Goal: Information Seeking & Learning: Learn about a topic

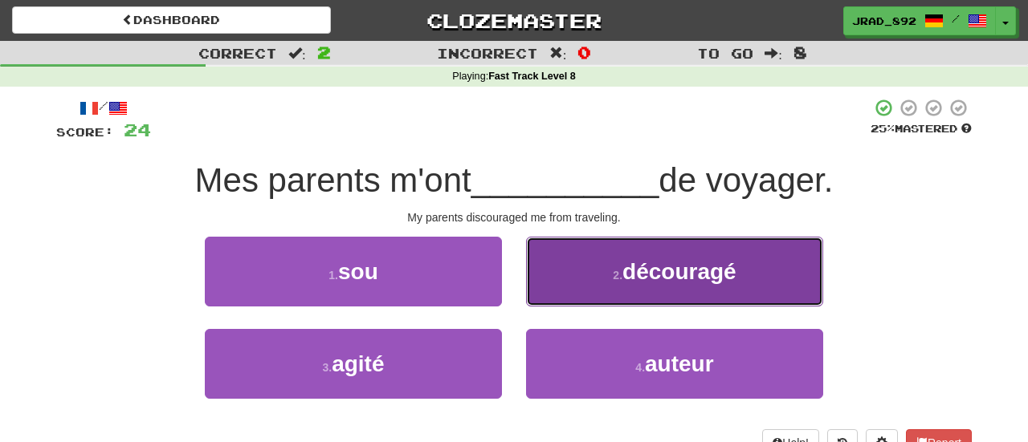
click at [605, 269] on button "2 . découragé" at bounding box center [674, 272] width 297 height 70
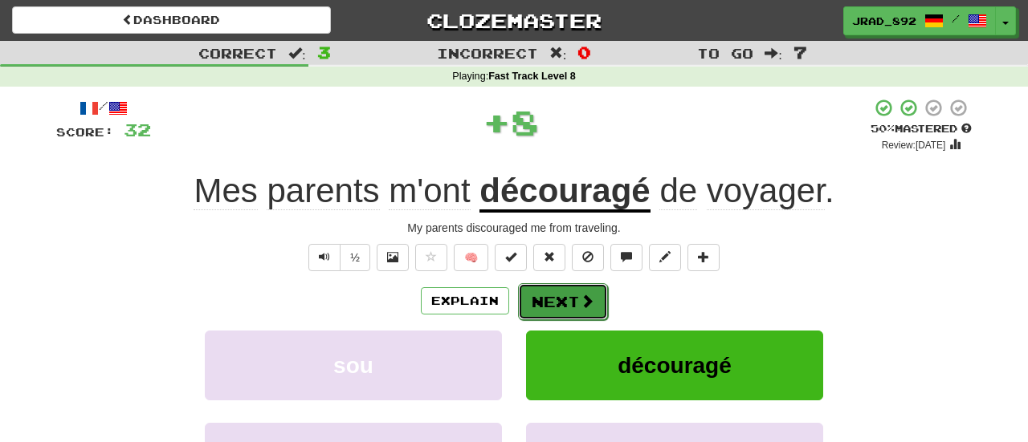
click at [571, 312] on button "Next" at bounding box center [563, 301] width 90 height 37
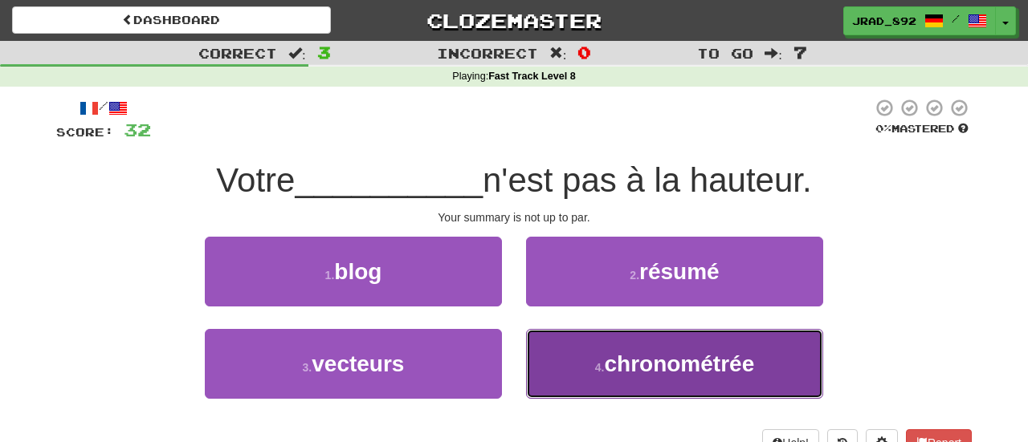
click at [663, 374] on span "chronométrée" at bounding box center [679, 364] width 150 height 25
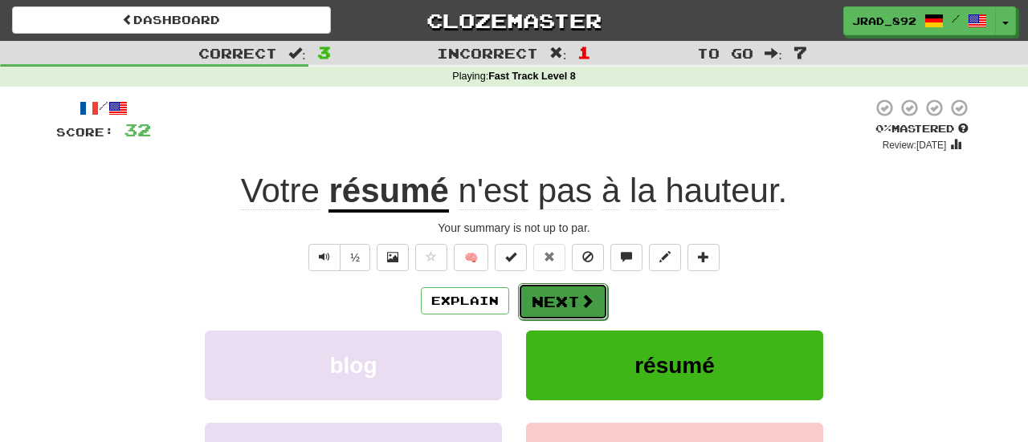
click at [580, 298] on span at bounding box center [587, 301] width 14 height 14
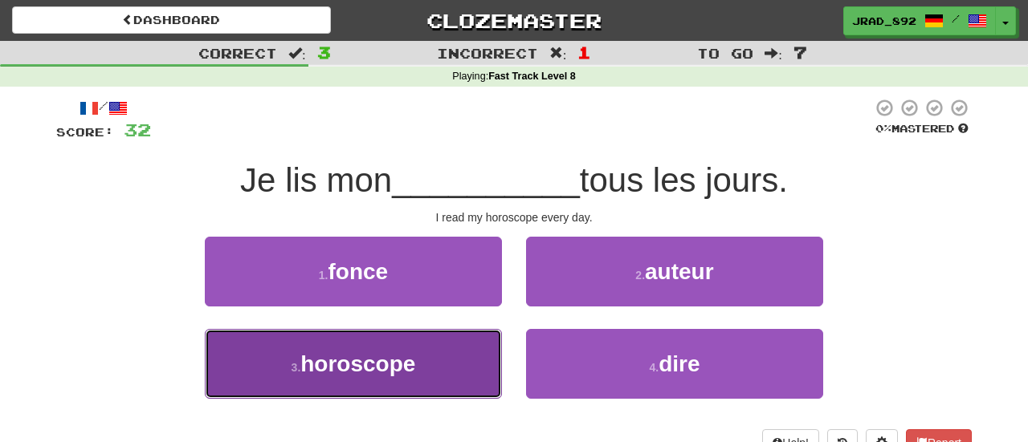
click at [450, 339] on button "3 . horoscope" at bounding box center [353, 364] width 297 height 70
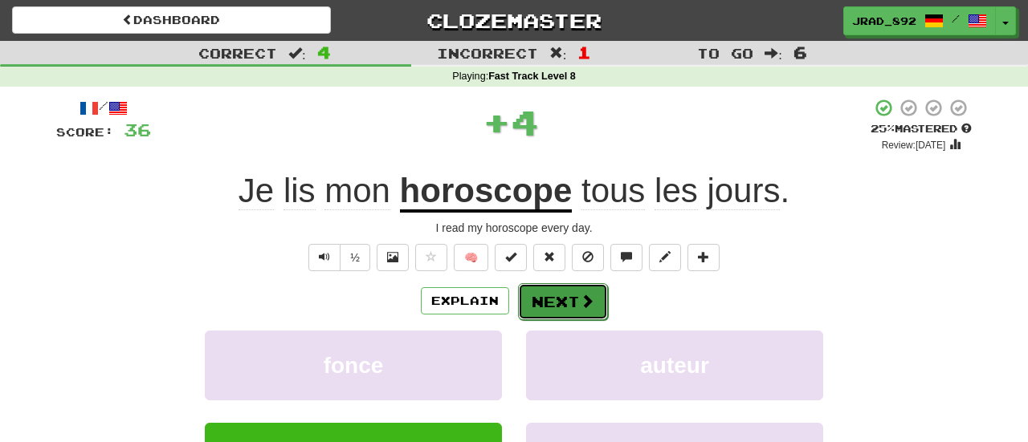
click at [572, 300] on button "Next" at bounding box center [563, 301] width 90 height 37
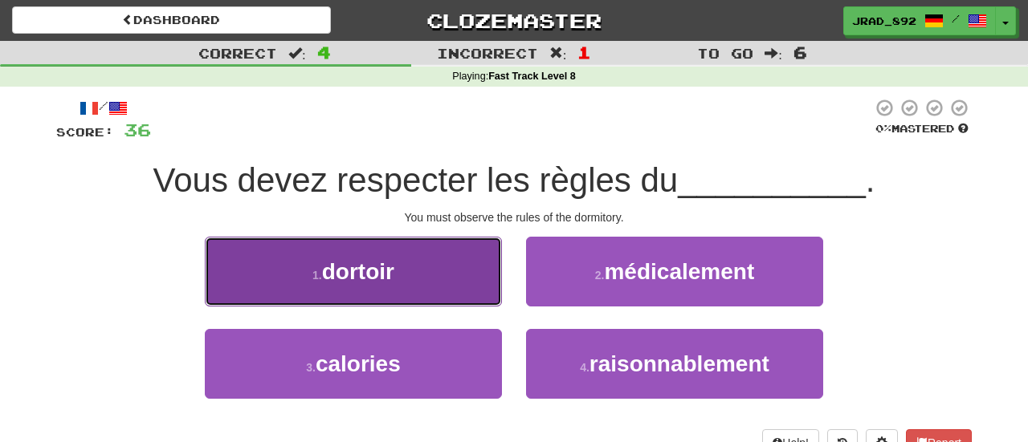
click at [372, 290] on button "1 . dortoir" at bounding box center [353, 272] width 297 height 70
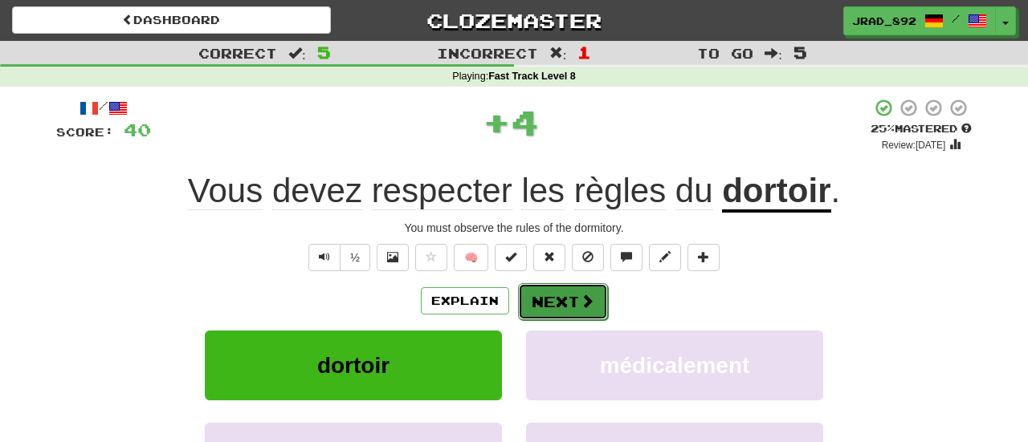
click at [588, 304] on span at bounding box center [587, 301] width 14 height 14
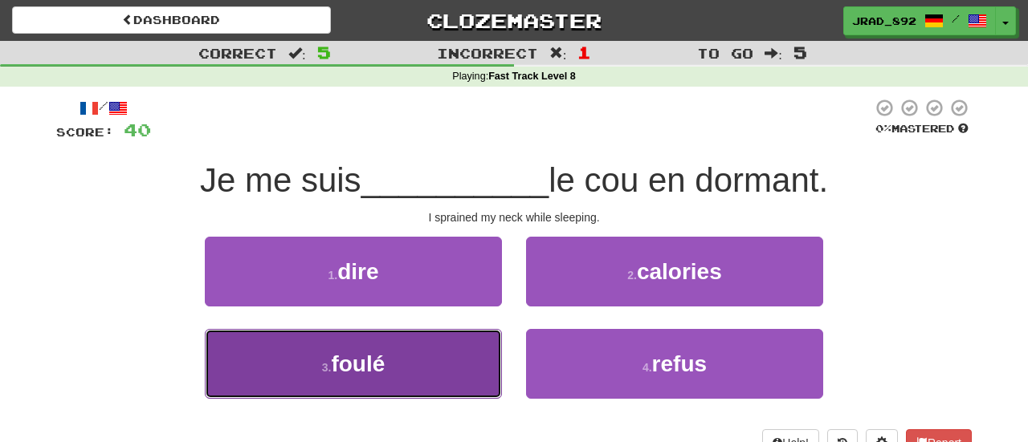
click at [434, 366] on button "3 . foulé" at bounding box center [353, 364] width 297 height 70
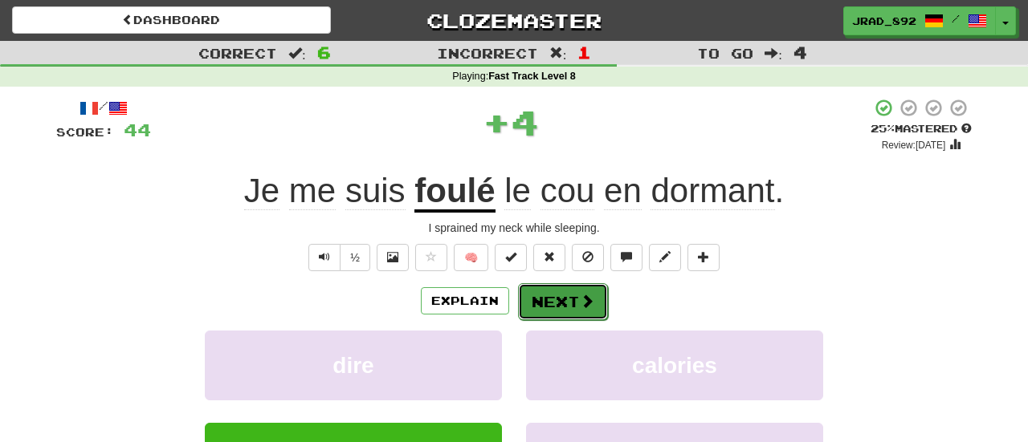
click at [560, 301] on button "Next" at bounding box center [563, 301] width 90 height 37
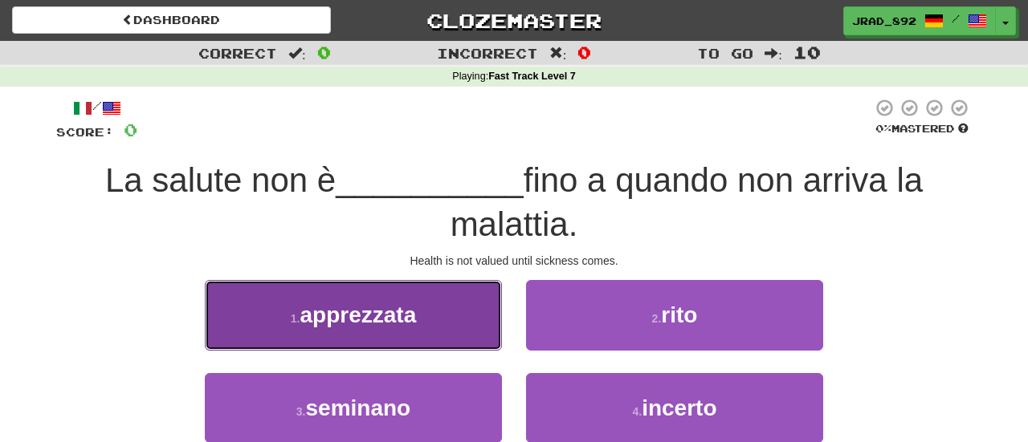
click at [389, 330] on button "1 . apprezzata" at bounding box center [353, 315] width 297 height 70
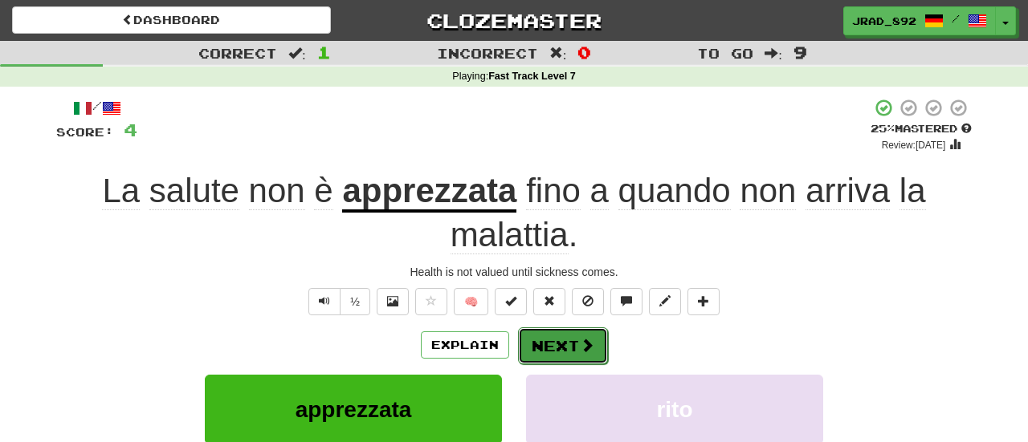
click at [561, 353] on button "Next" at bounding box center [563, 346] width 90 height 37
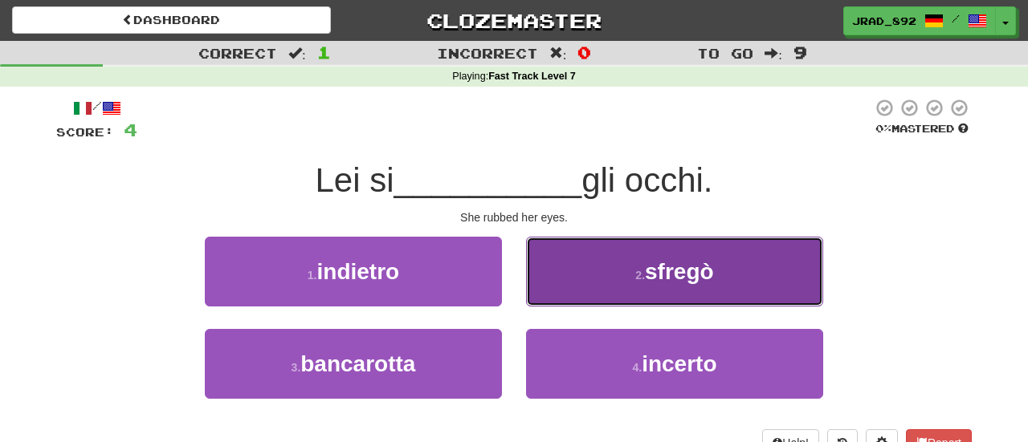
click at [628, 270] on button "2 . sfregò" at bounding box center [674, 272] width 297 height 70
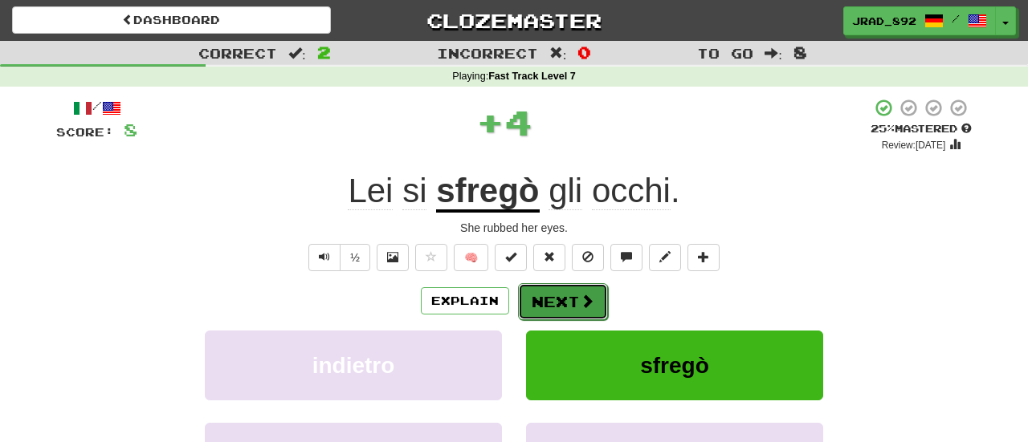
click at [563, 312] on button "Next" at bounding box center [563, 301] width 90 height 37
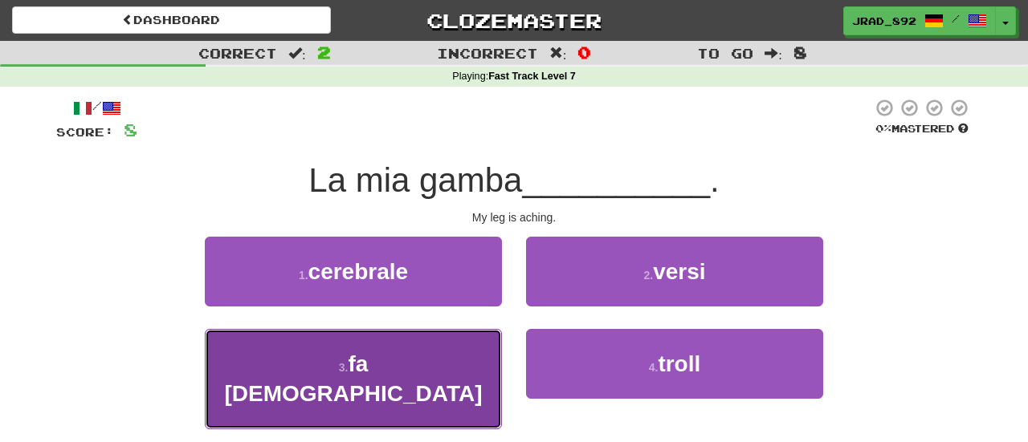
click at [418, 357] on button "3 . fa male" at bounding box center [353, 379] width 297 height 100
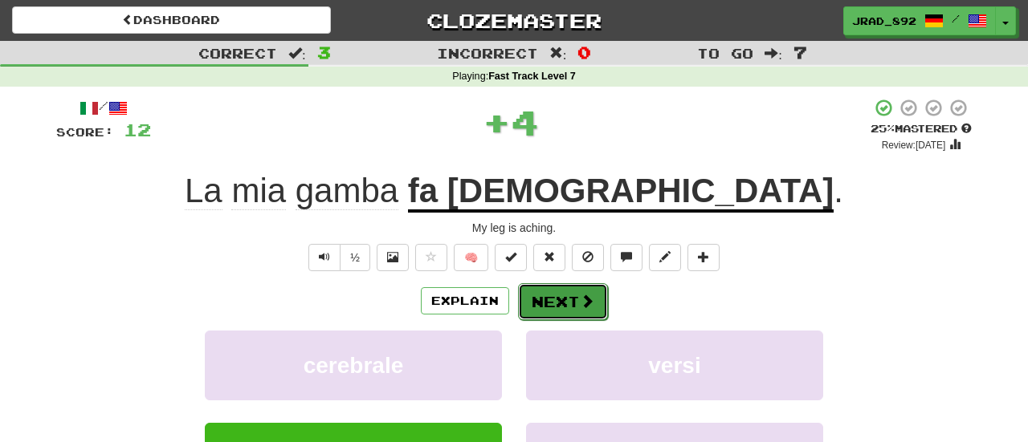
click at [561, 295] on button "Next" at bounding box center [563, 301] width 90 height 37
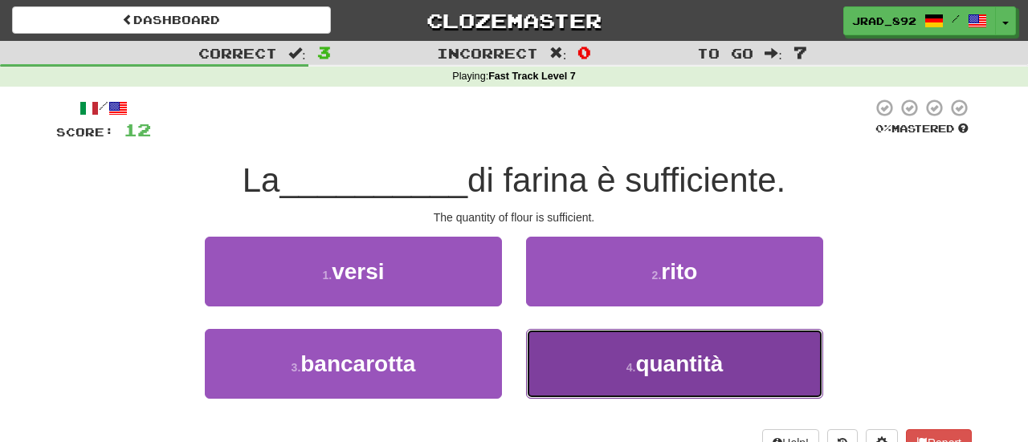
click at [615, 379] on button "4 . quantità" at bounding box center [674, 364] width 297 height 70
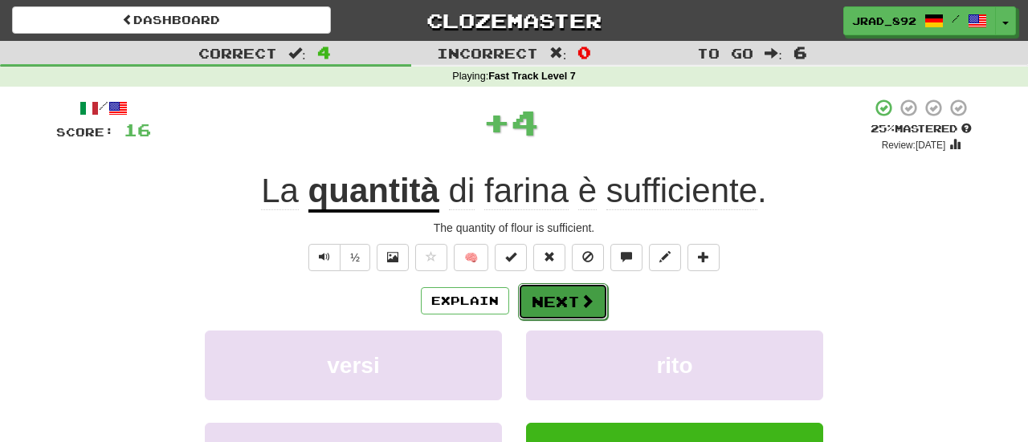
click at [570, 302] on button "Next" at bounding box center [563, 301] width 90 height 37
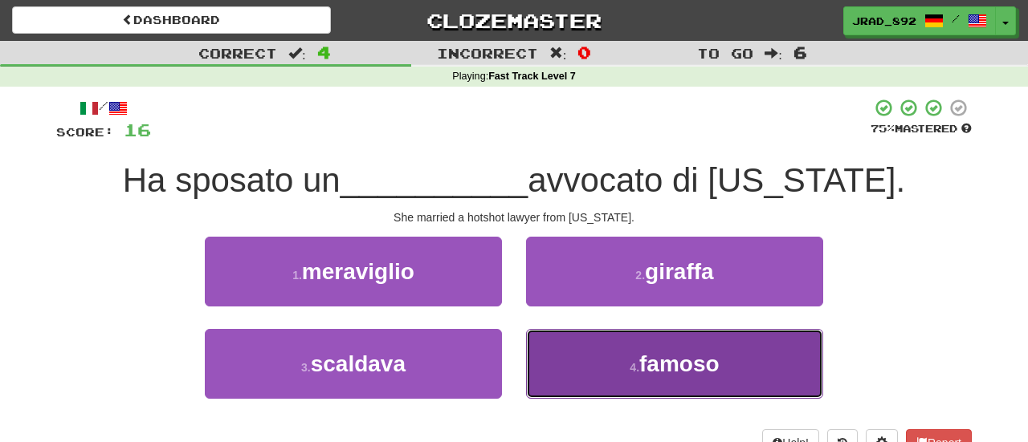
click at [602, 368] on button "4 . famoso" at bounding box center [674, 364] width 297 height 70
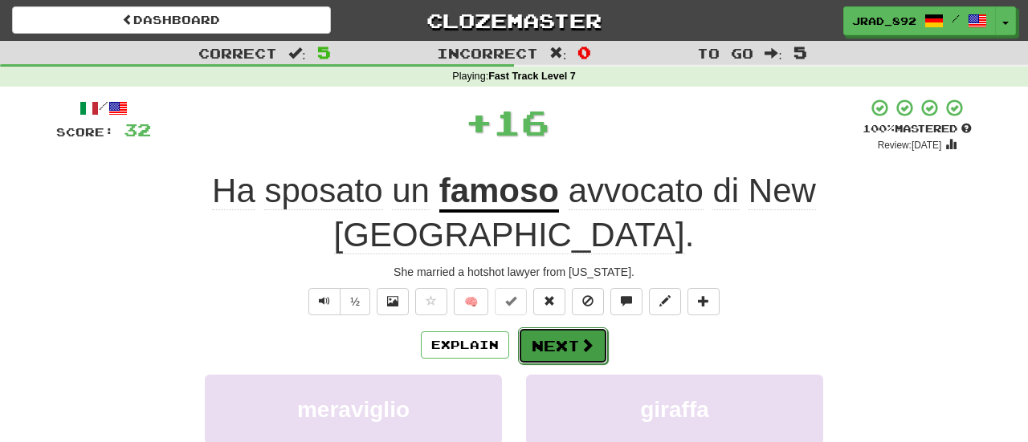
click at [571, 328] on button "Next" at bounding box center [563, 346] width 90 height 37
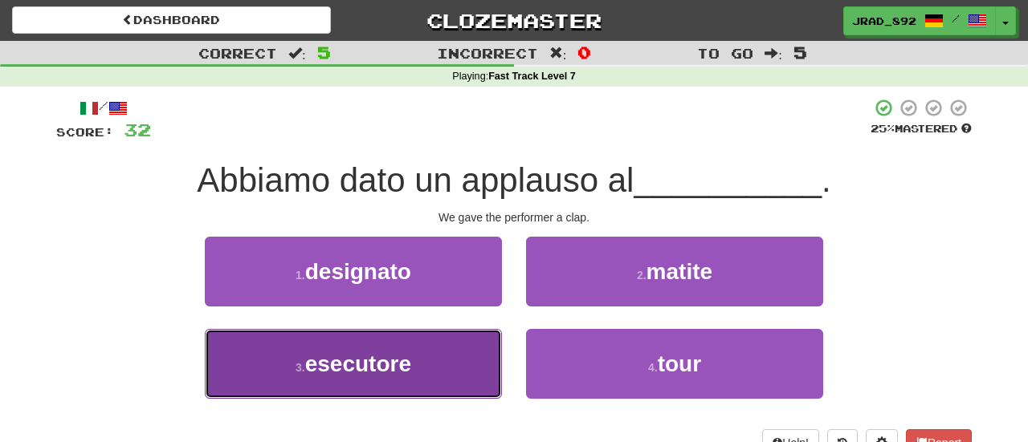
click at [442, 369] on button "3 . esecutore" at bounding box center [353, 364] width 297 height 70
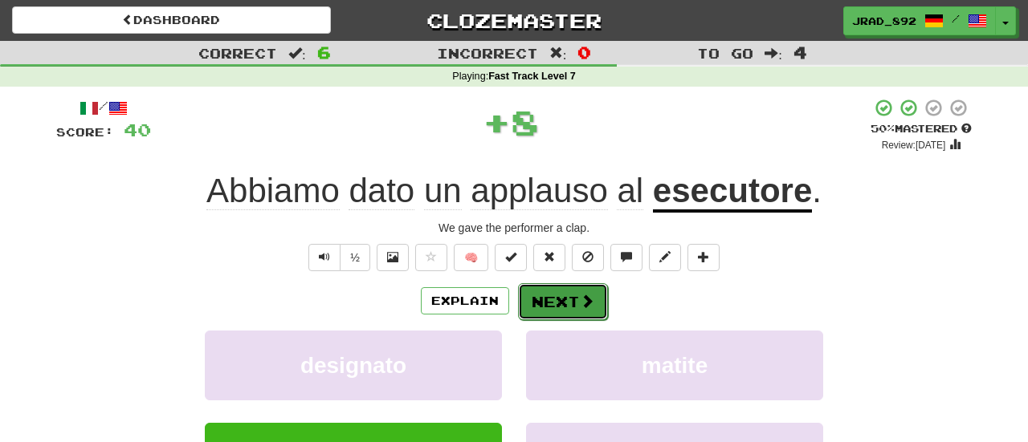
click at [551, 305] on button "Next" at bounding box center [563, 301] width 90 height 37
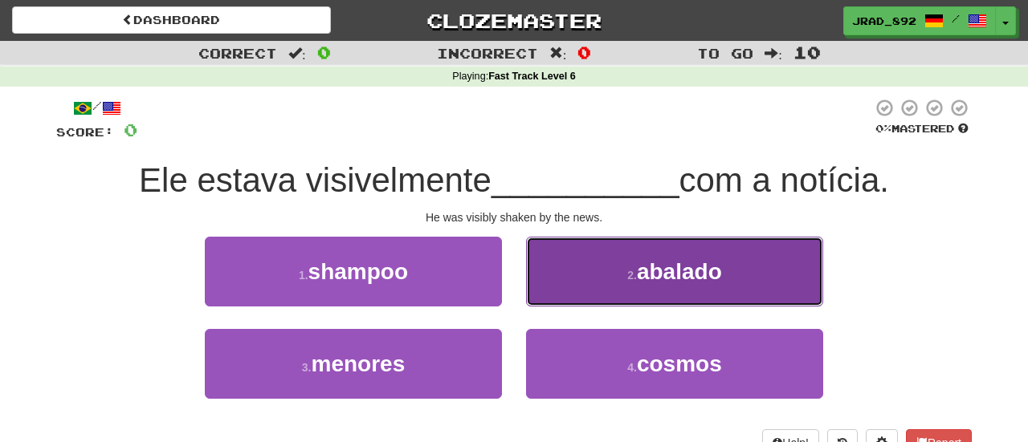
click at [604, 288] on button "2 . abalado" at bounding box center [674, 272] width 297 height 70
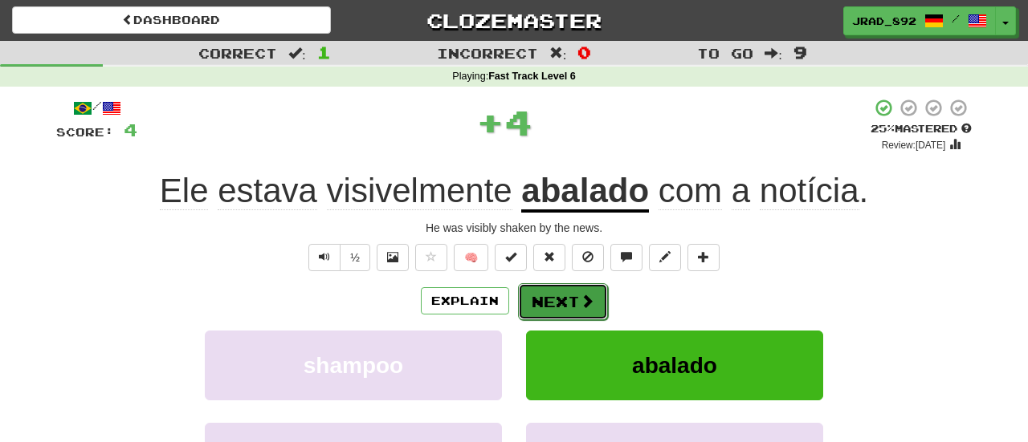
click at [564, 308] on button "Next" at bounding box center [563, 301] width 90 height 37
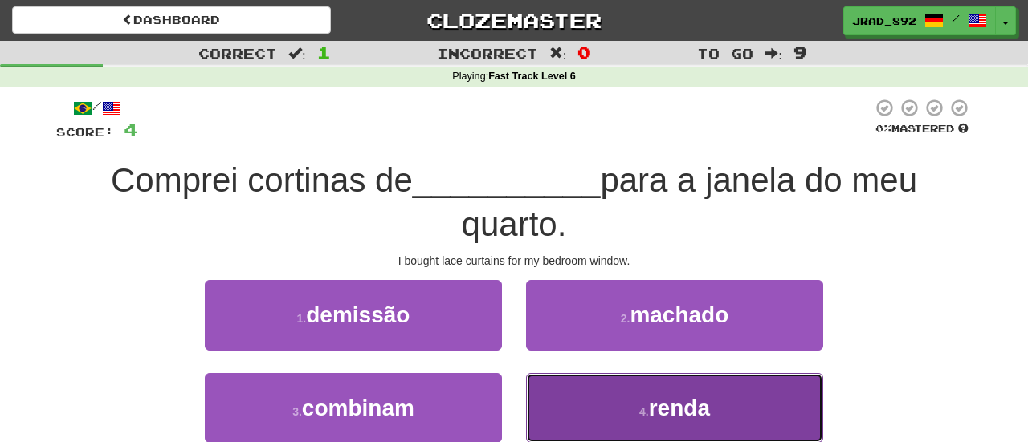
click at [564, 398] on button "4 . renda" at bounding box center [674, 408] width 297 height 70
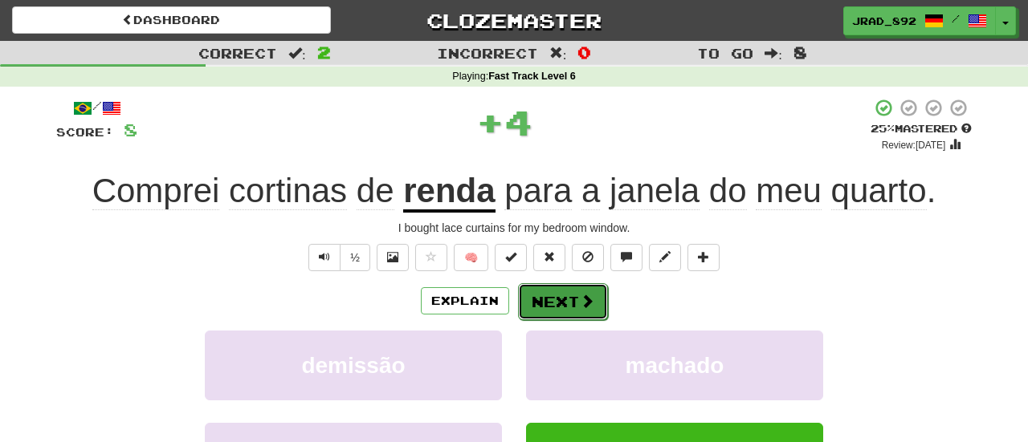
click at [545, 306] on button "Next" at bounding box center [563, 301] width 90 height 37
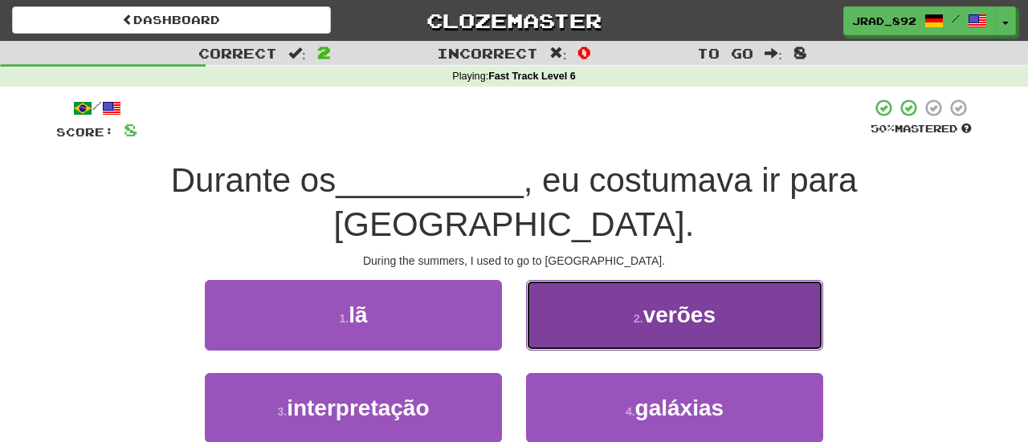
click at [639, 312] on small "2 ." at bounding box center [639, 318] width 10 height 13
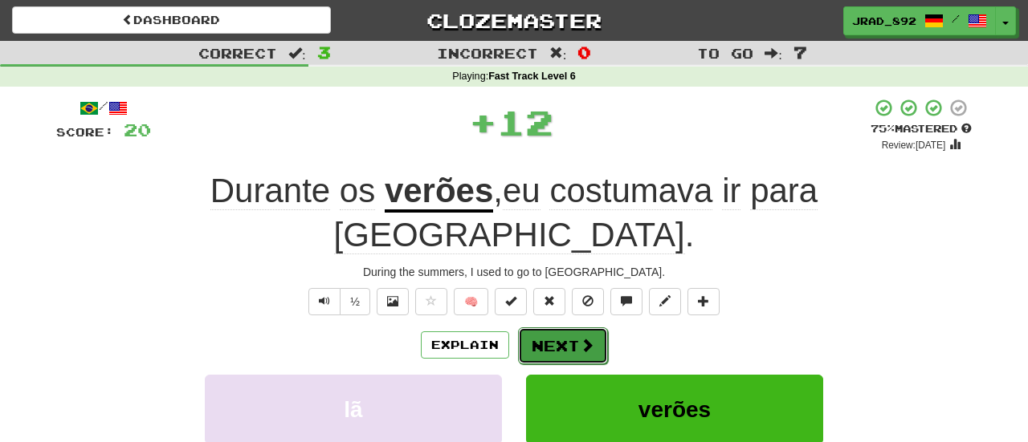
click at [573, 328] on button "Next" at bounding box center [563, 346] width 90 height 37
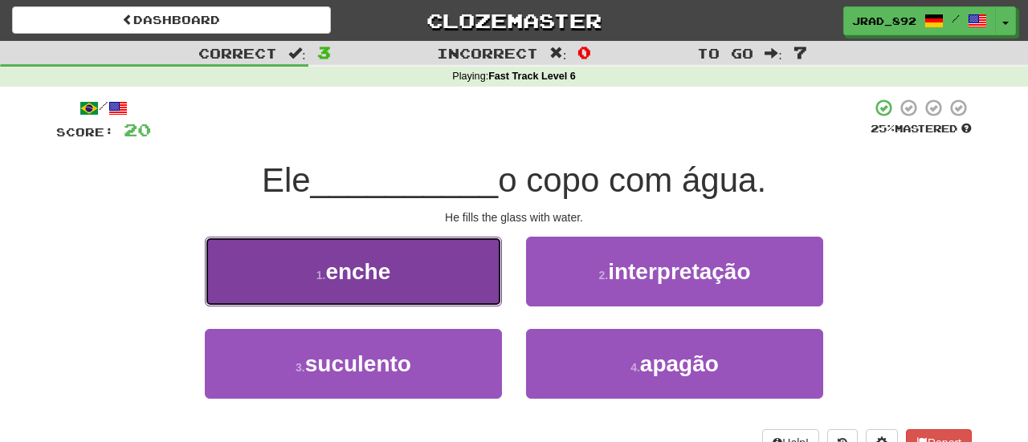
click at [432, 270] on button "1 . enche" at bounding box center [353, 272] width 297 height 70
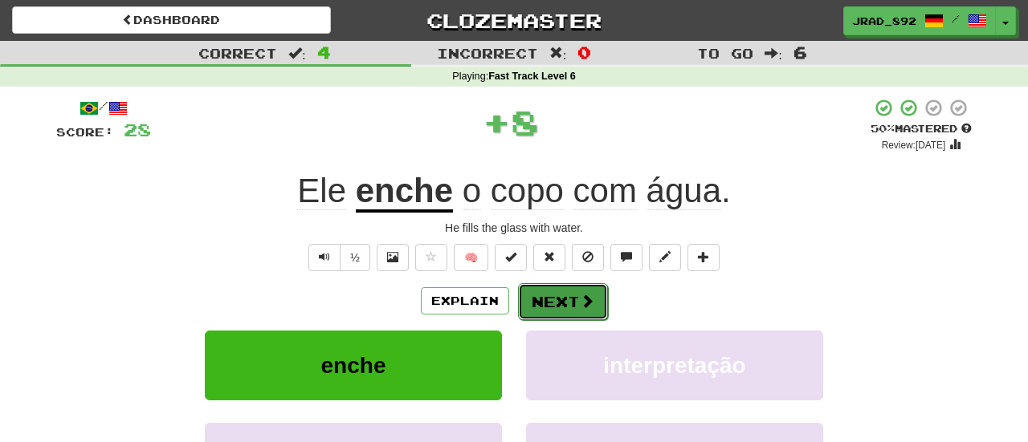
click at [539, 297] on button "Next" at bounding box center [563, 301] width 90 height 37
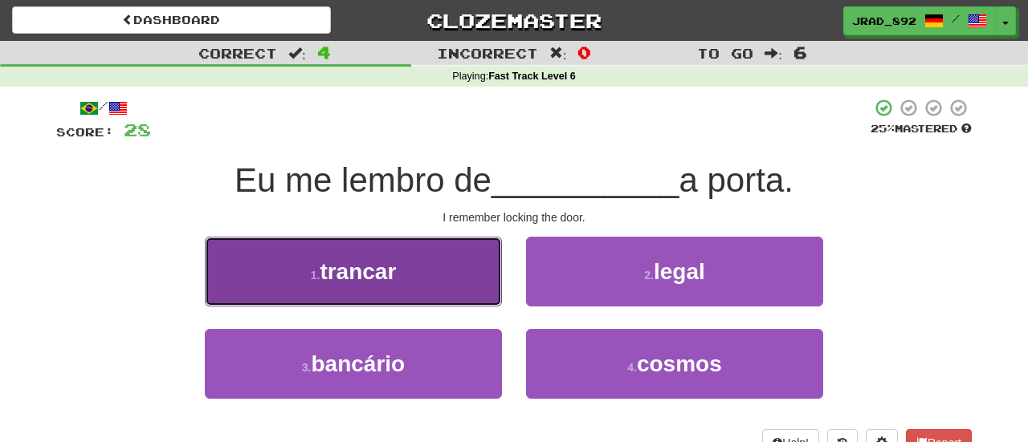
click at [392, 266] on span "trancar" at bounding box center [358, 271] width 76 height 25
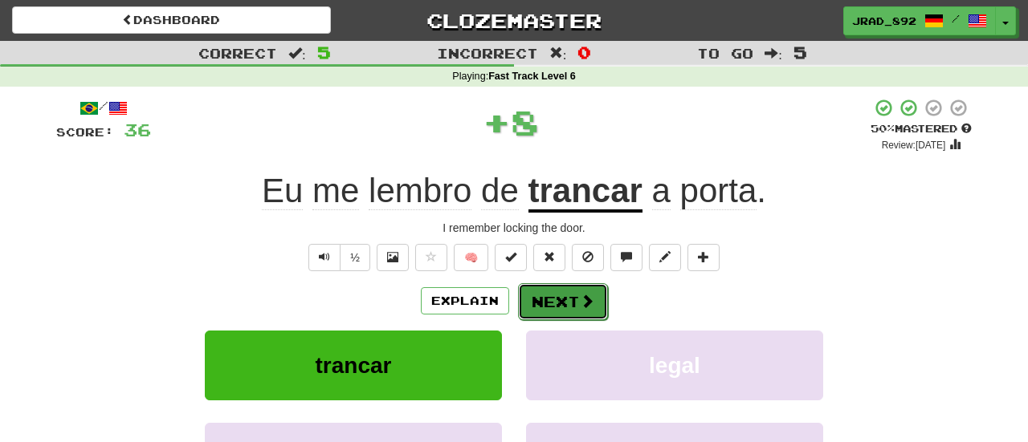
click at [553, 304] on button "Next" at bounding box center [563, 301] width 90 height 37
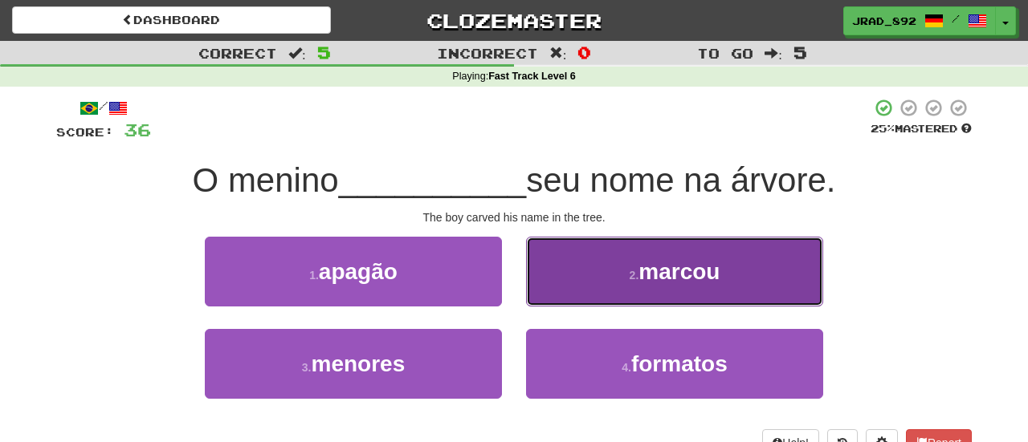
click at [602, 283] on button "2 . marcou" at bounding box center [674, 272] width 297 height 70
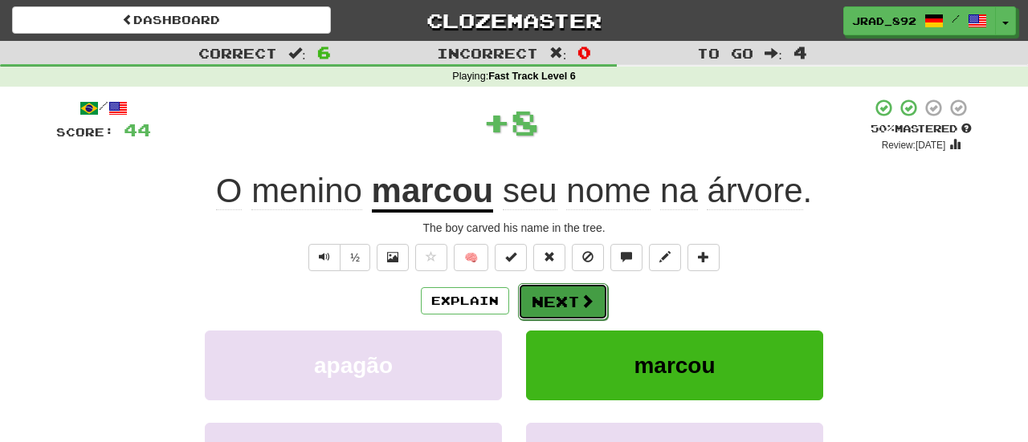
click at [556, 297] on button "Next" at bounding box center [563, 301] width 90 height 37
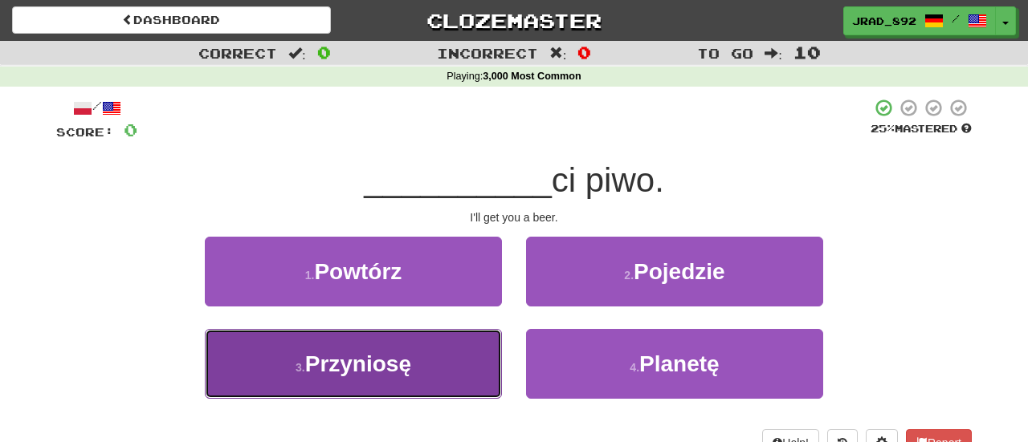
click at [409, 357] on span "Przyniosę" at bounding box center [358, 364] width 106 height 25
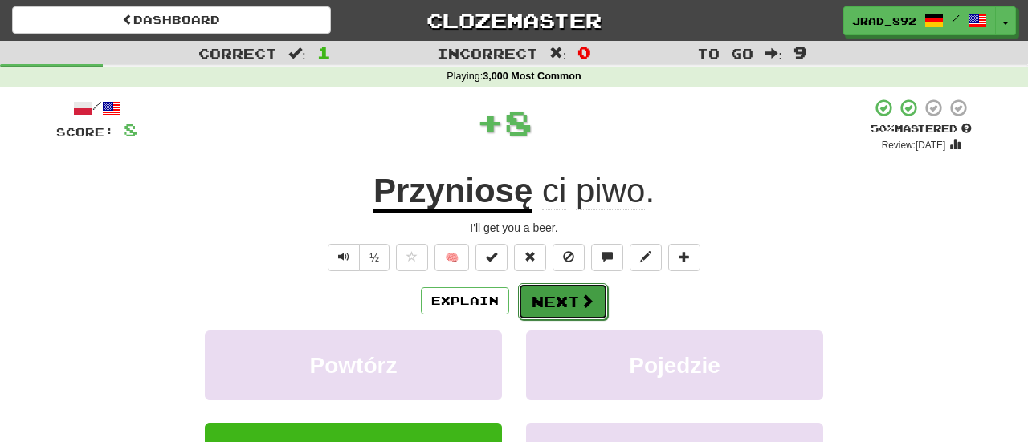
click at [547, 308] on button "Next" at bounding box center [563, 301] width 90 height 37
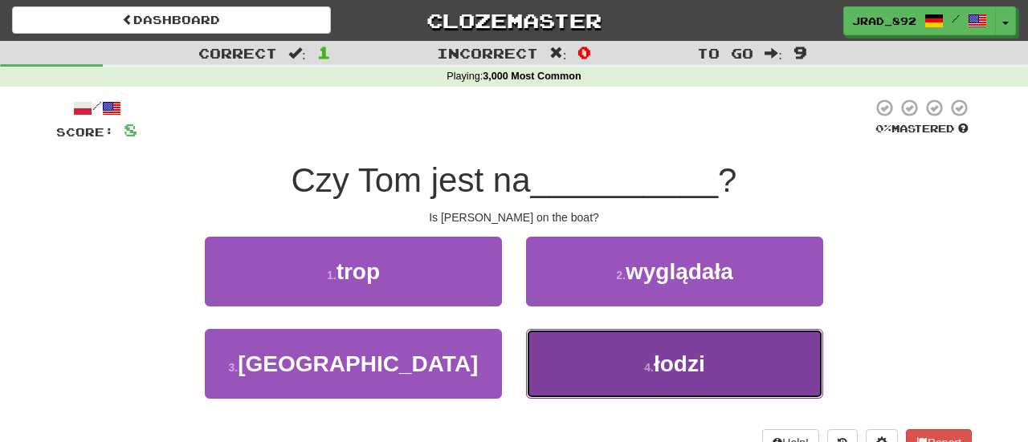
click at [629, 362] on button "4 . łodzi" at bounding box center [674, 364] width 297 height 70
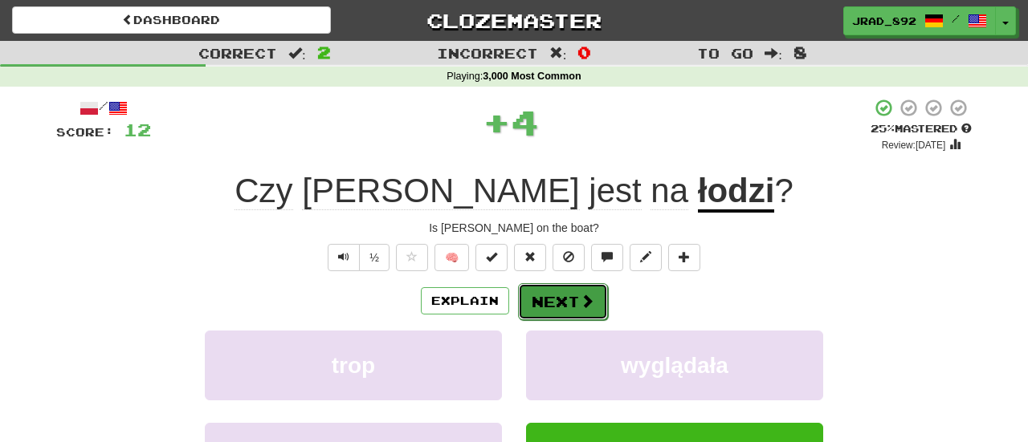
click at [587, 302] on span at bounding box center [587, 301] width 14 height 14
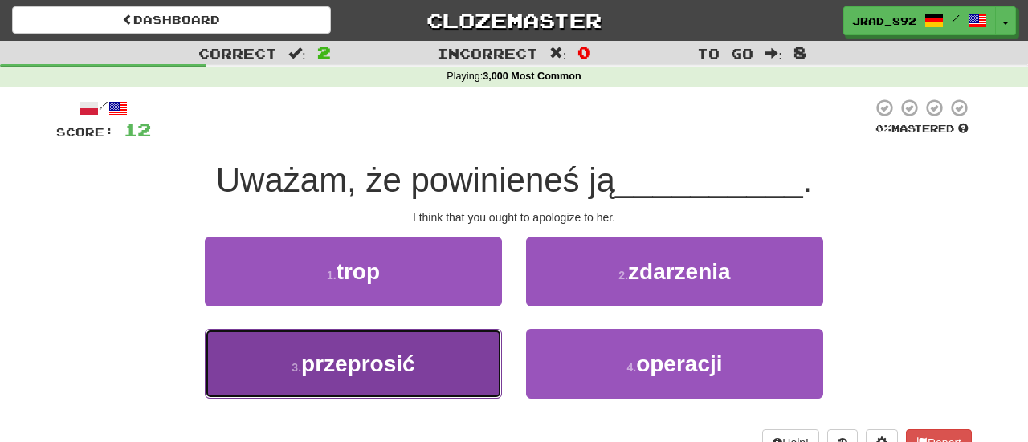
click at [439, 373] on button "3 . przeprosić" at bounding box center [353, 364] width 297 height 70
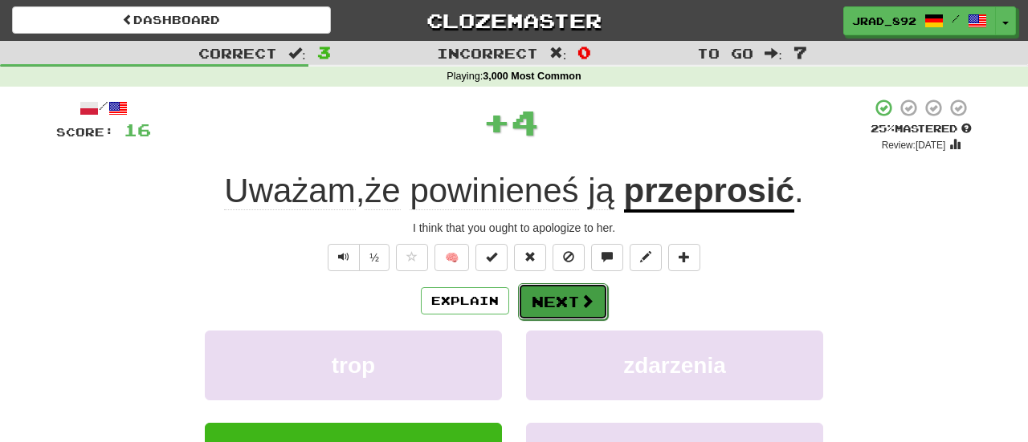
click at [539, 310] on button "Next" at bounding box center [563, 301] width 90 height 37
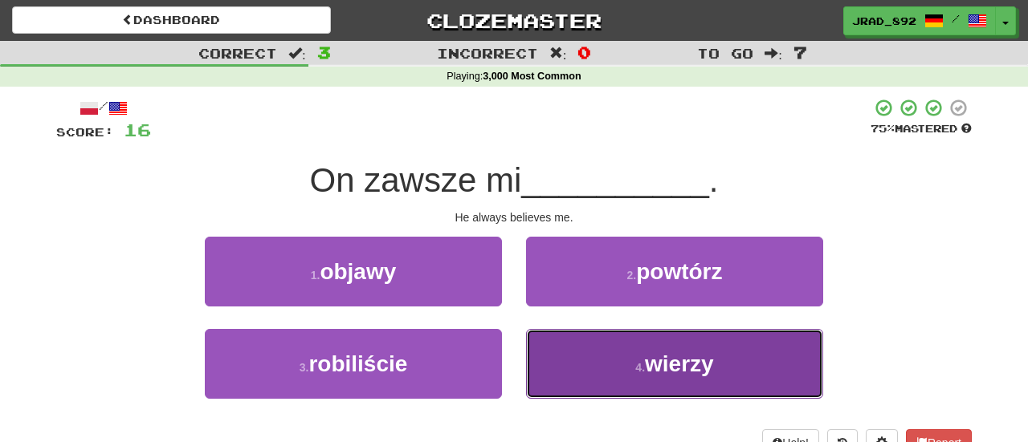
click at [605, 357] on button "4 . wierzy" at bounding box center [674, 364] width 297 height 70
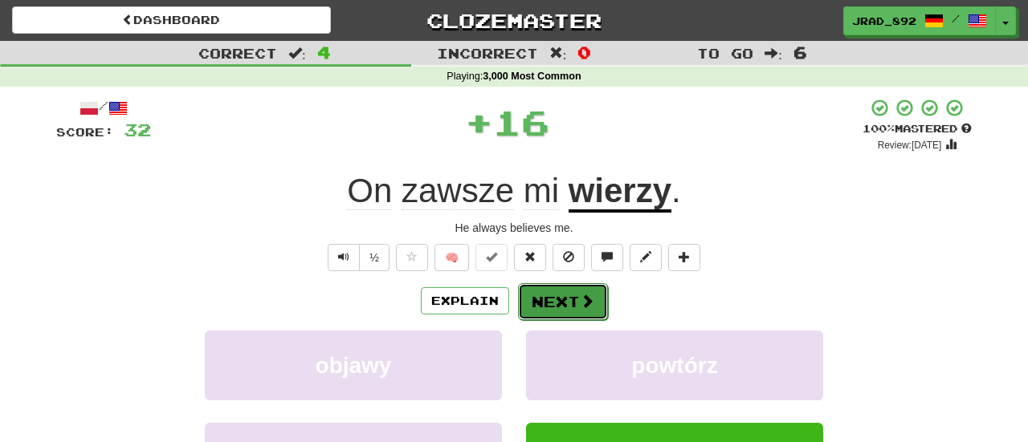
click at [548, 307] on button "Next" at bounding box center [563, 301] width 90 height 37
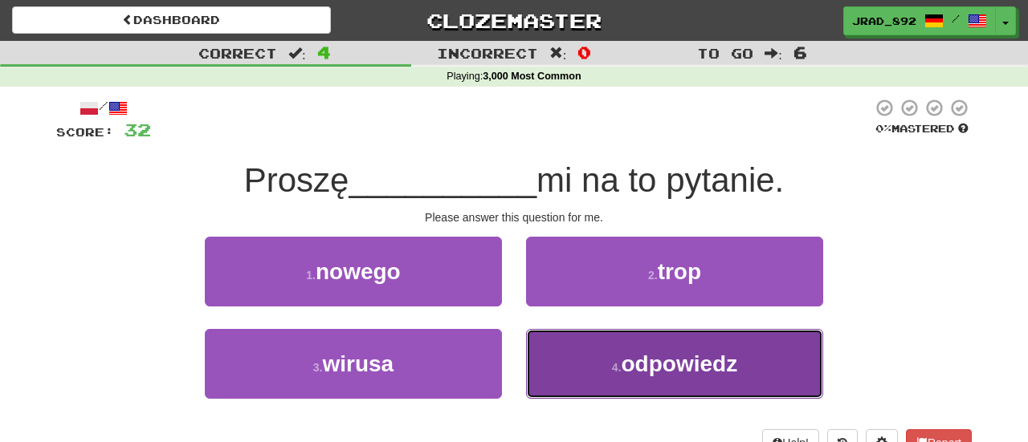
click at [591, 360] on button "4 . odpowiedz" at bounding box center [674, 364] width 297 height 70
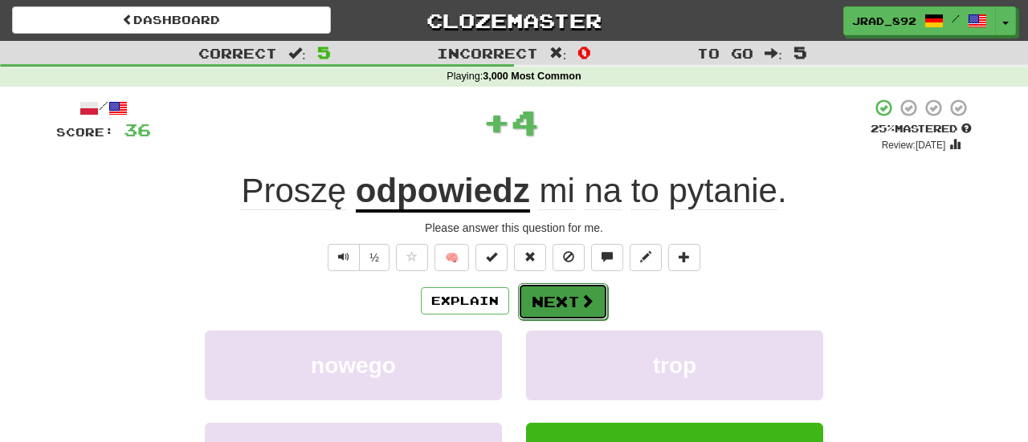
click at [573, 298] on button "Next" at bounding box center [563, 301] width 90 height 37
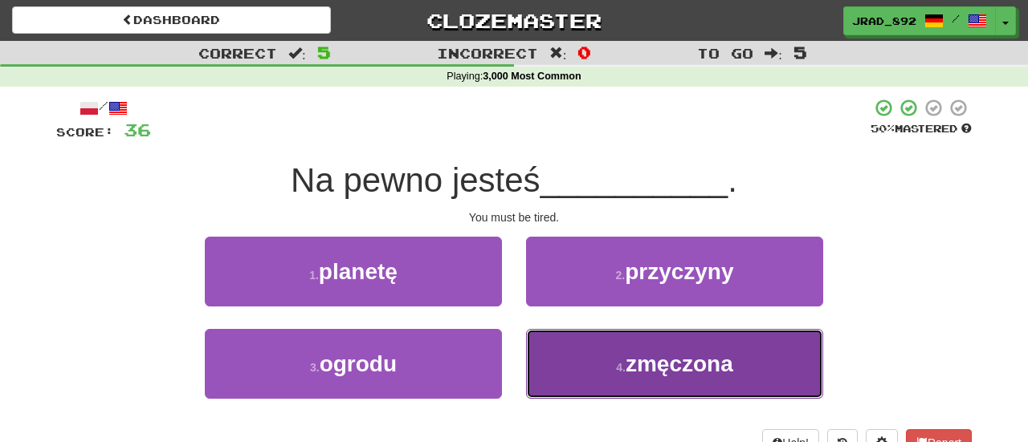
click at [603, 354] on button "4 . zmęczona" at bounding box center [674, 364] width 297 height 70
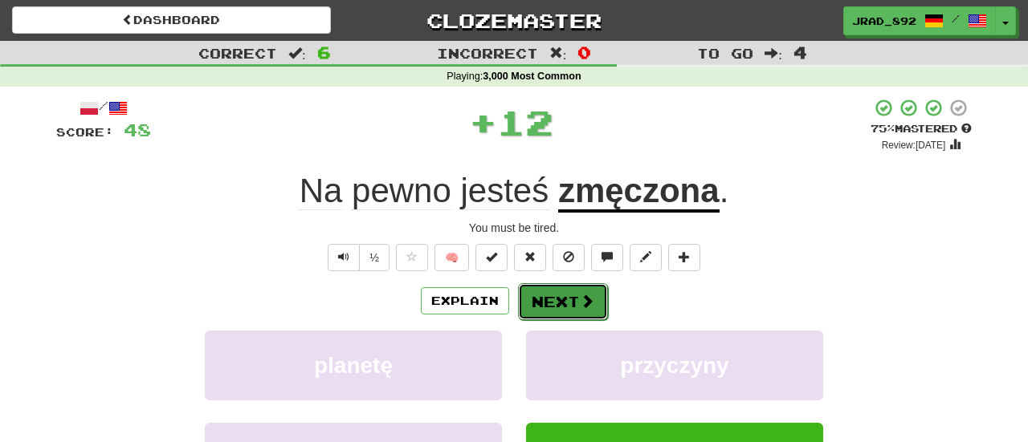
click at [577, 303] on button "Next" at bounding box center [563, 301] width 90 height 37
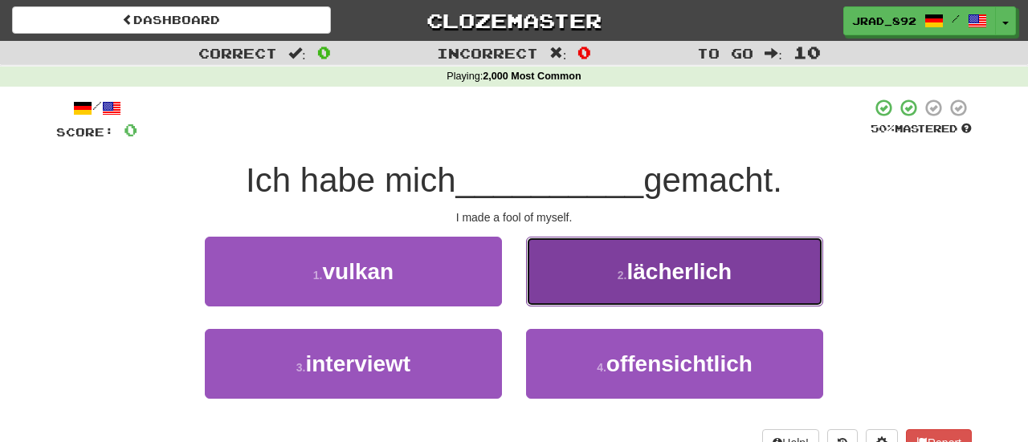
click at [639, 266] on span "lächerlich" at bounding box center [678, 271] width 105 height 25
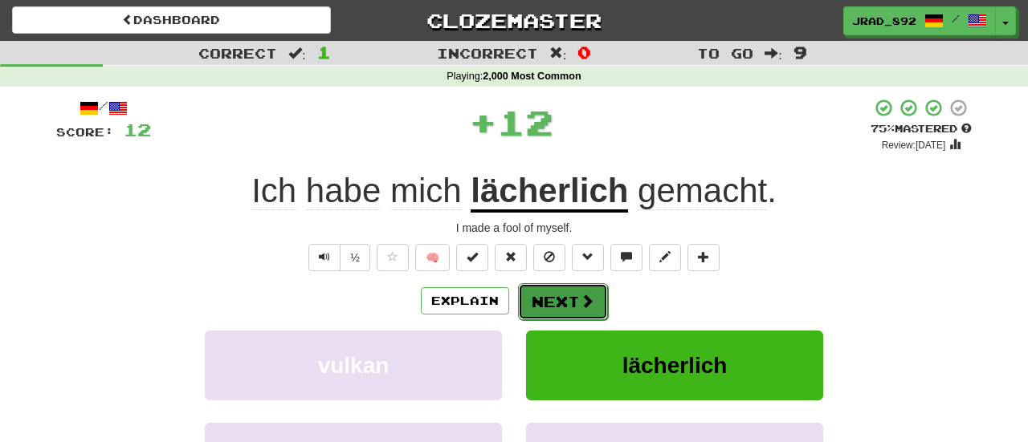
click at [573, 308] on button "Next" at bounding box center [563, 301] width 90 height 37
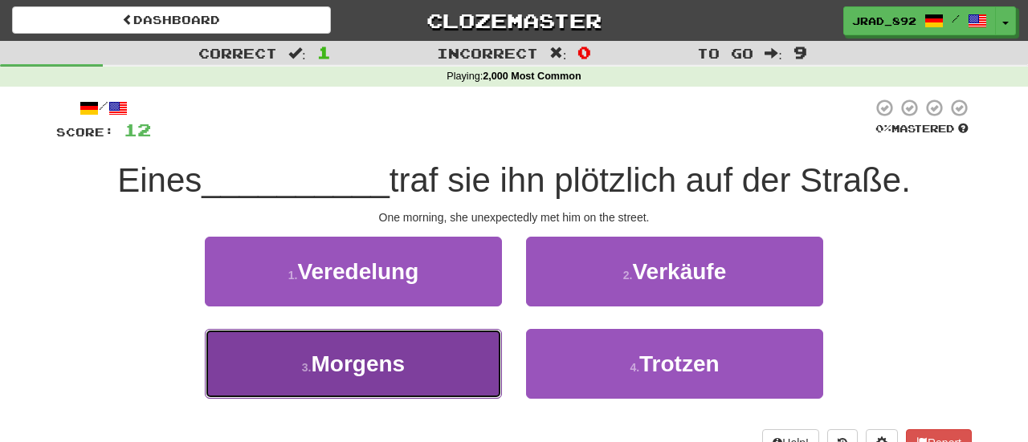
click at [430, 369] on button "3 . Morgens" at bounding box center [353, 364] width 297 height 70
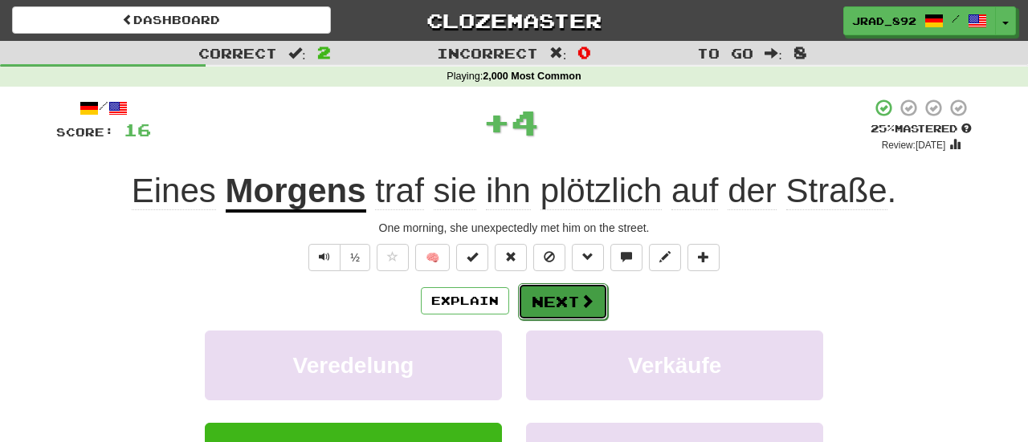
click at [543, 295] on button "Next" at bounding box center [563, 301] width 90 height 37
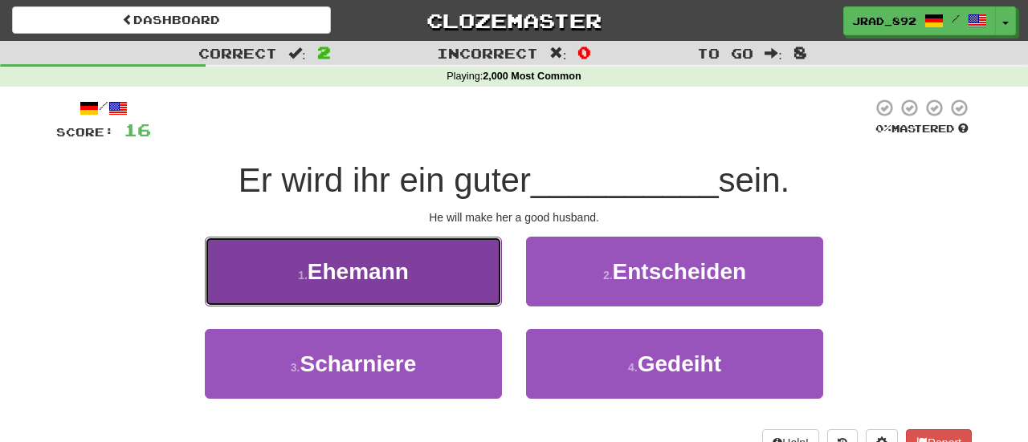
click at [428, 270] on button "1 . Ehemann" at bounding box center [353, 272] width 297 height 70
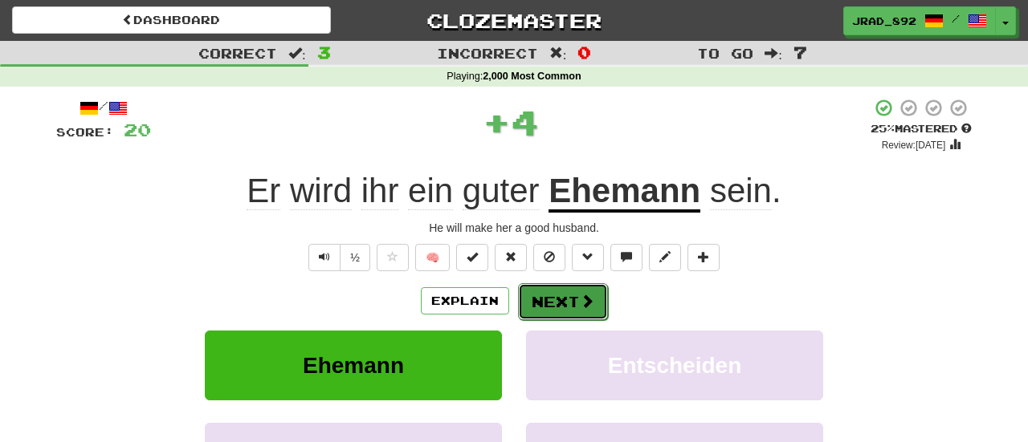
click at [547, 307] on button "Next" at bounding box center [563, 301] width 90 height 37
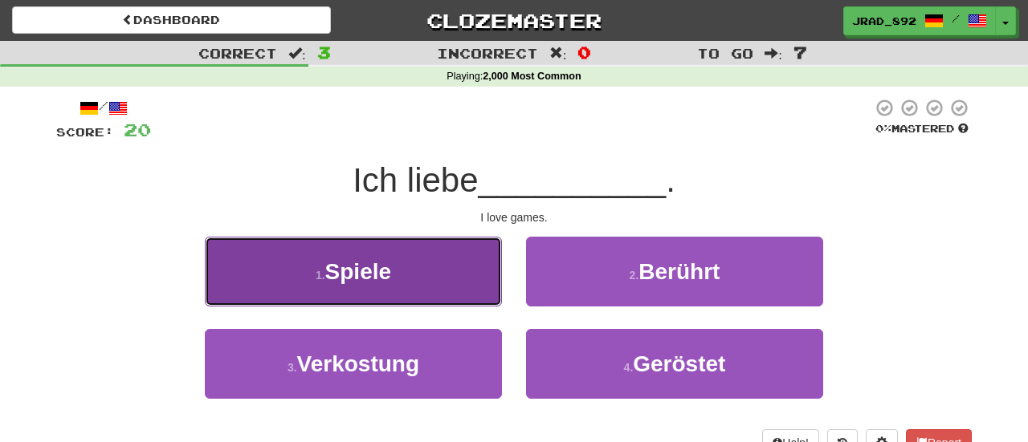
click at [434, 290] on button "1 . Spiele" at bounding box center [353, 272] width 297 height 70
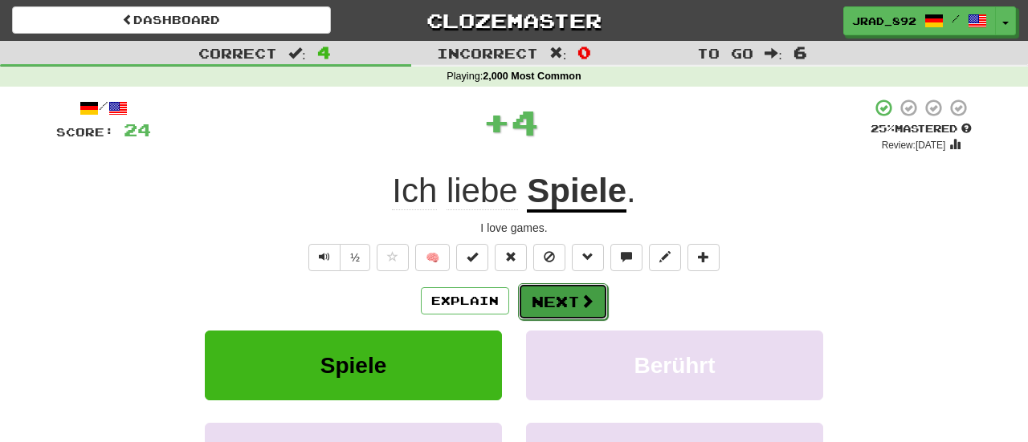
click at [534, 303] on button "Next" at bounding box center [563, 301] width 90 height 37
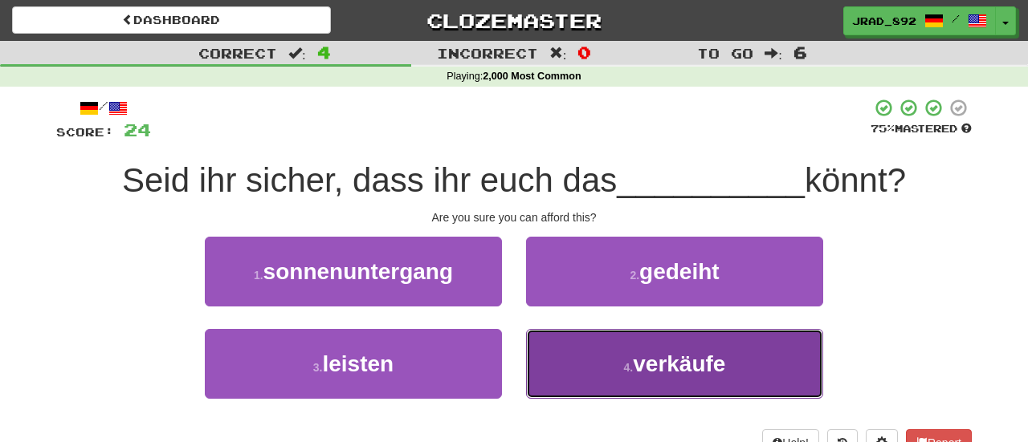
click at [625, 354] on button "4 . verkäufe" at bounding box center [674, 364] width 297 height 70
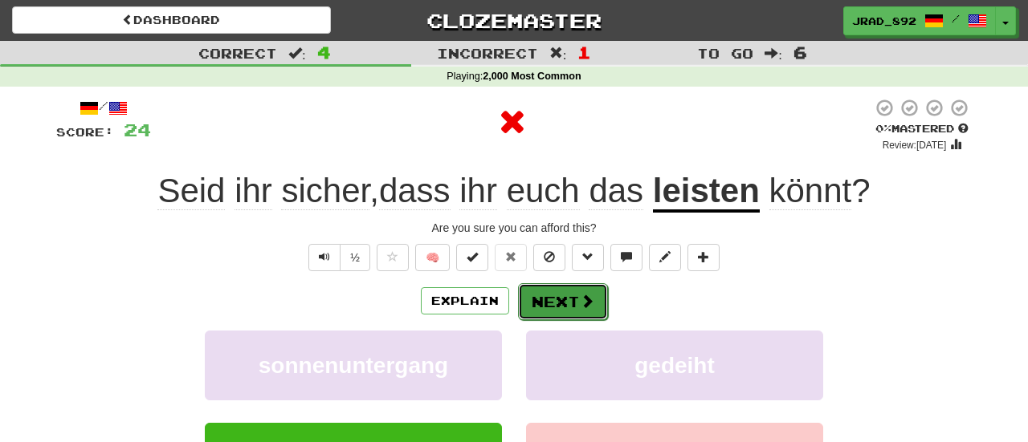
click at [566, 295] on button "Next" at bounding box center [563, 301] width 90 height 37
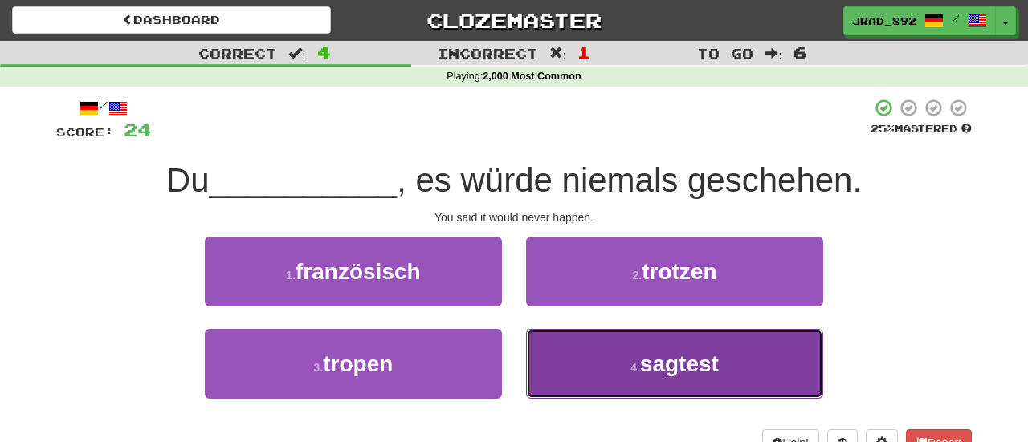
click at [639, 363] on small "4 ." at bounding box center [635, 367] width 10 height 13
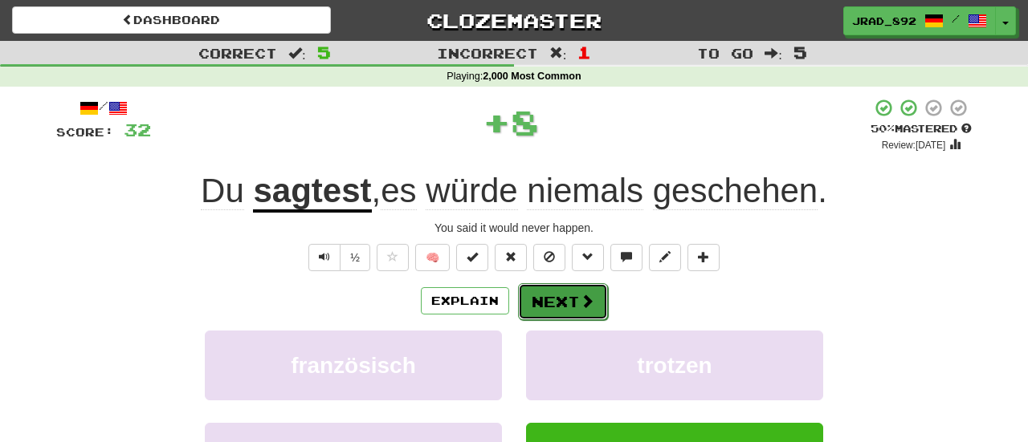
click at [564, 303] on button "Next" at bounding box center [563, 301] width 90 height 37
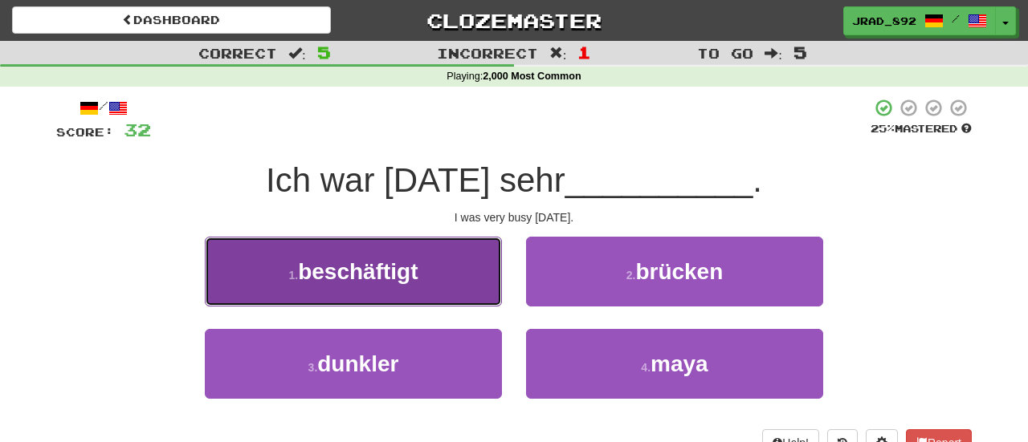
click at [425, 275] on button "1 . beschäftigt" at bounding box center [353, 272] width 297 height 70
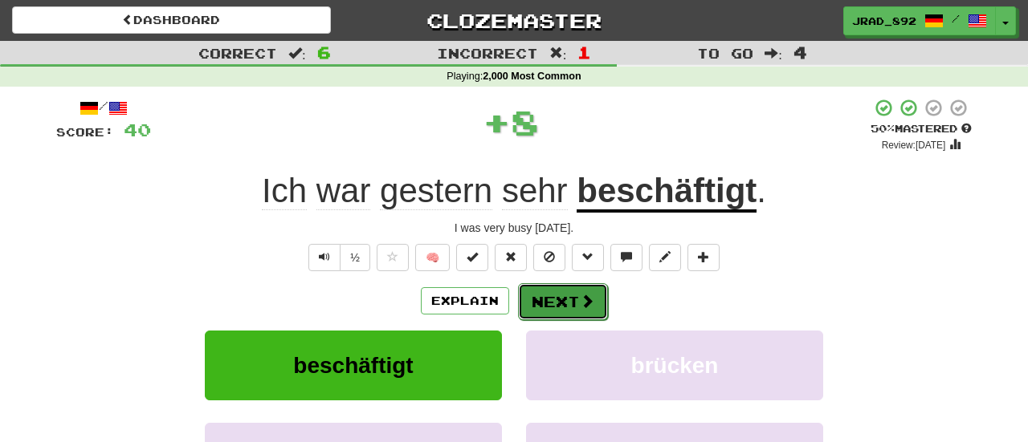
click at [553, 297] on button "Next" at bounding box center [563, 301] width 90 height 37
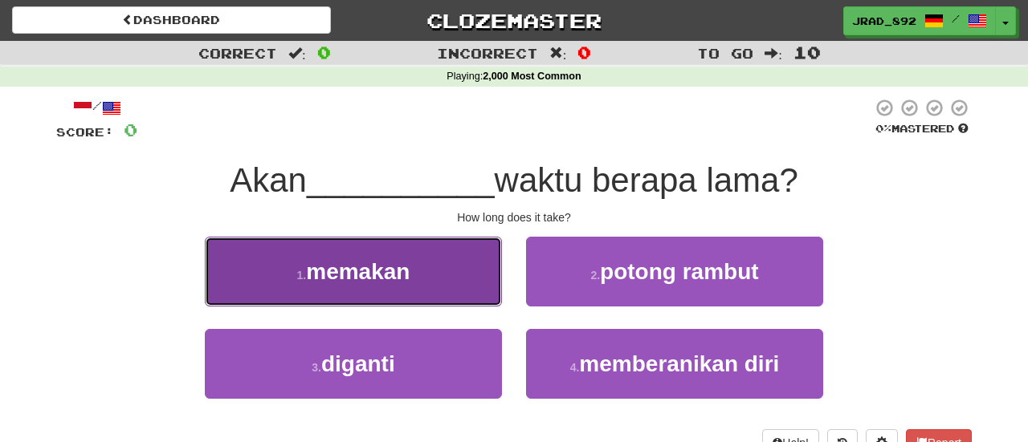
click at [357, 282] on span "memakan" at bounding box center [358, 271] width 104 height 25
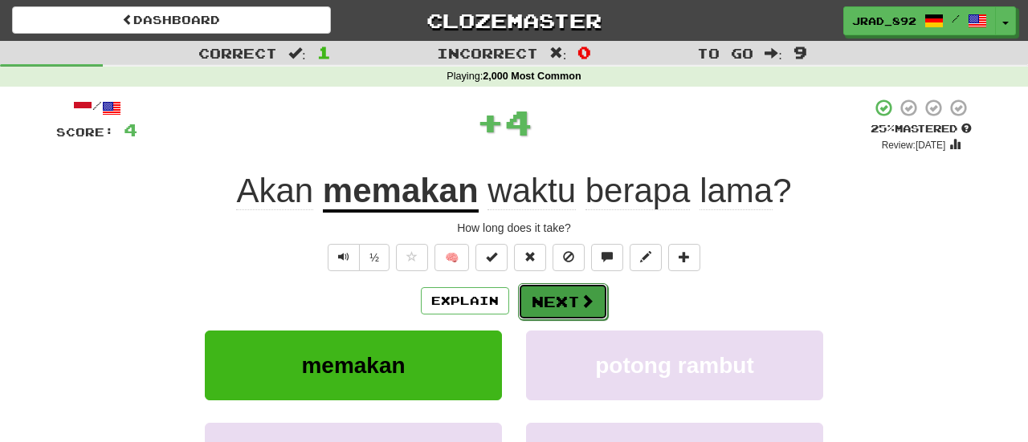
click at [555, 296] on button "Next" at bounding box center [563, 301] width 90 height 37
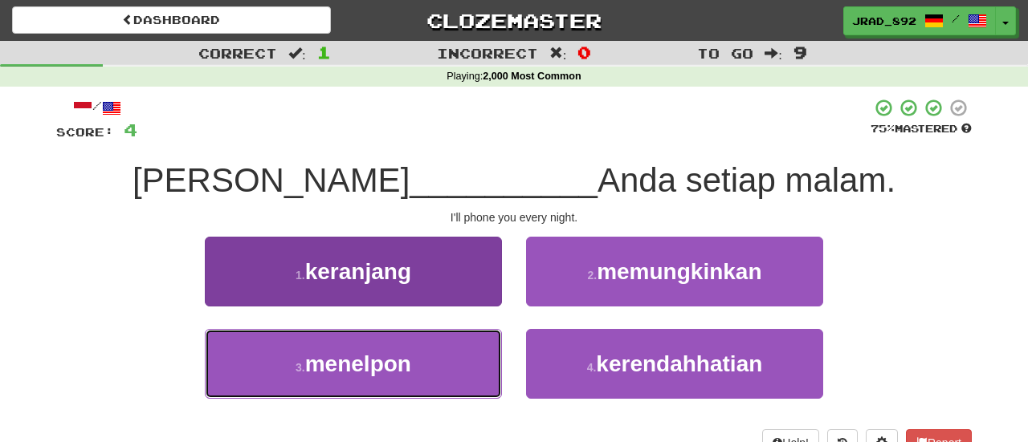
click at [406, 358] on span "menelpon" at bounding box center [358, 364] width 106 height 25
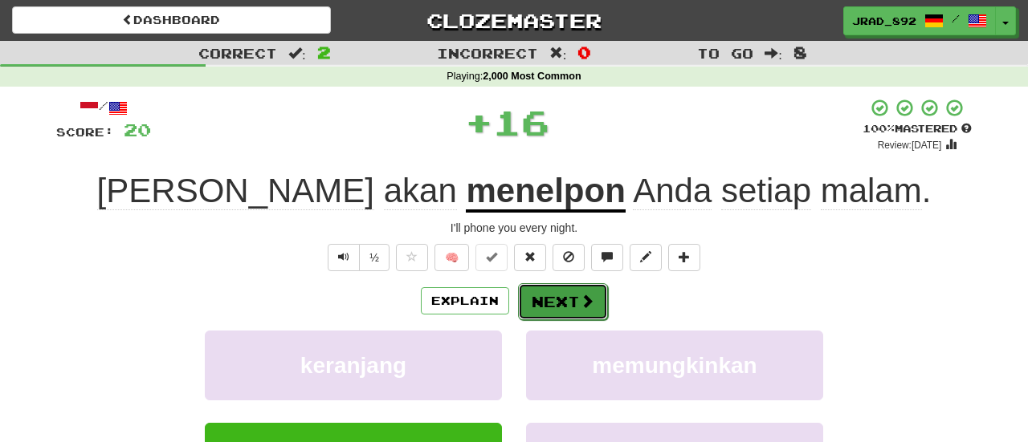
click at [557, 295] on button "Next" at bounding box center [563, 301] width 90 height 37
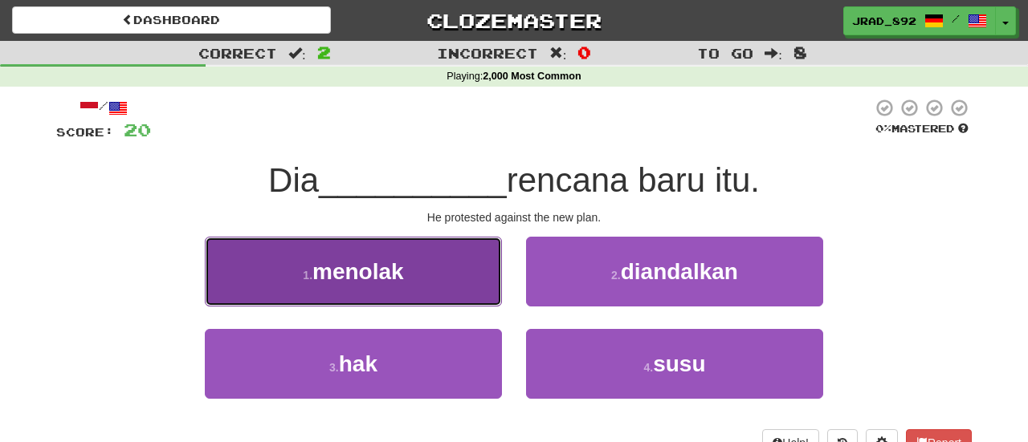
click at [454, 288] on button "1 . menolak" at bounding box center [353, 272] width 297 height 70
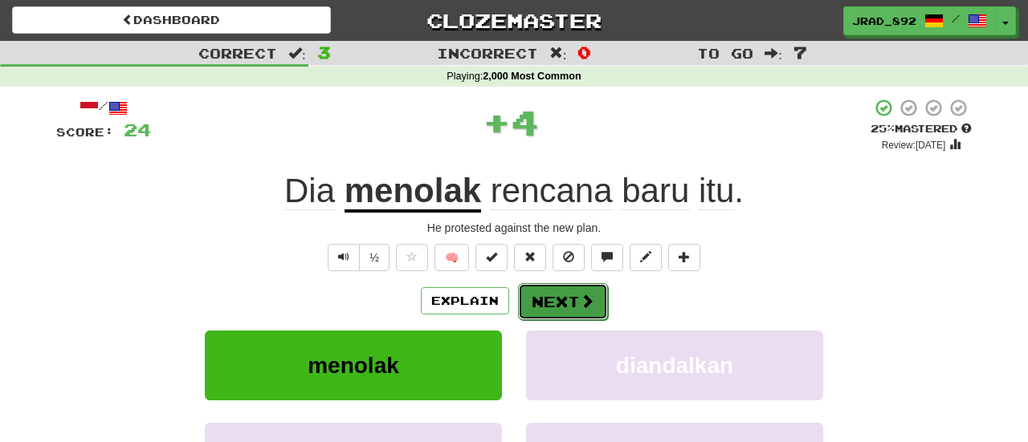
click at [585, 311] on button "Next" at bounding box center [563, 301] width 90 height 37
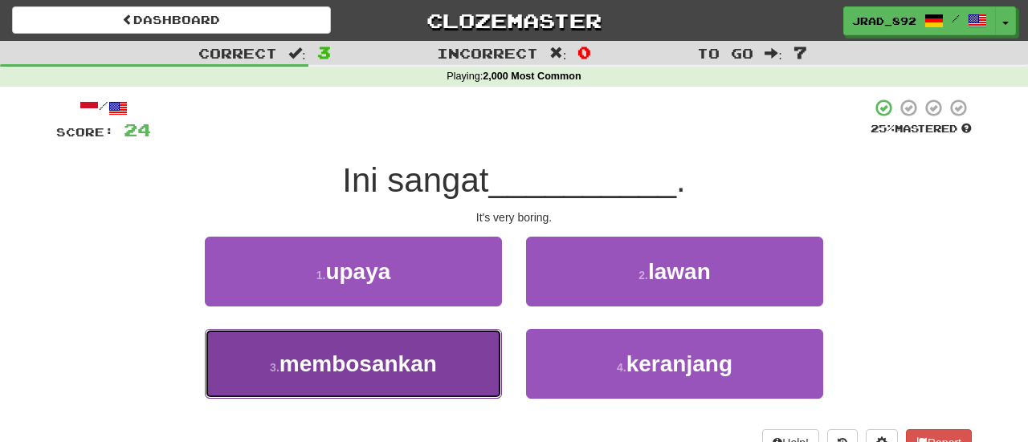
click at [347, 365] on span "membosankan" at bounding box center [357, 364] width 157 height 25
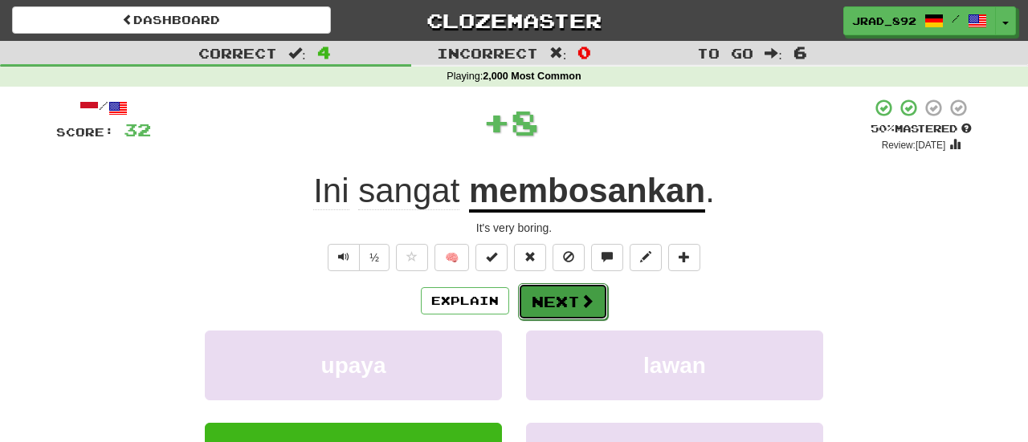
click at [548, 319] on button "Next" at bounding box center [563, 301] width 90 height 37
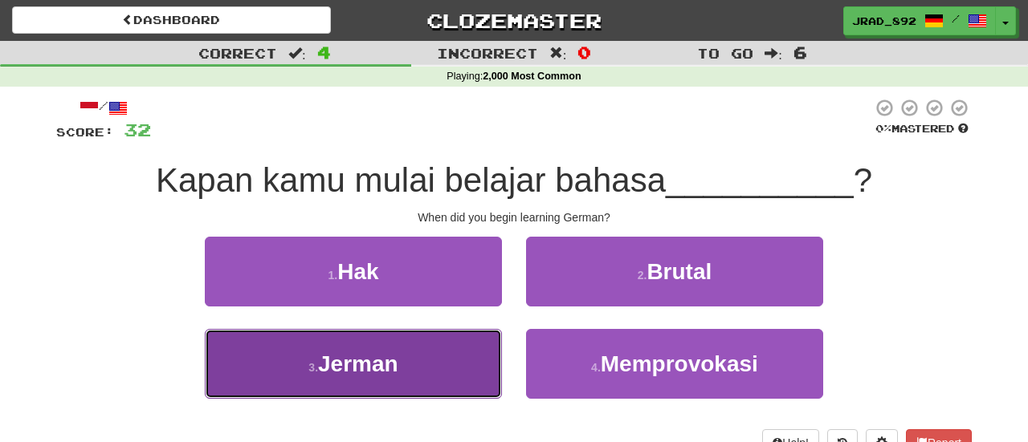
click at [393, 359] on span "Jerman" at bounding box center [358, 364] width 80 height 25
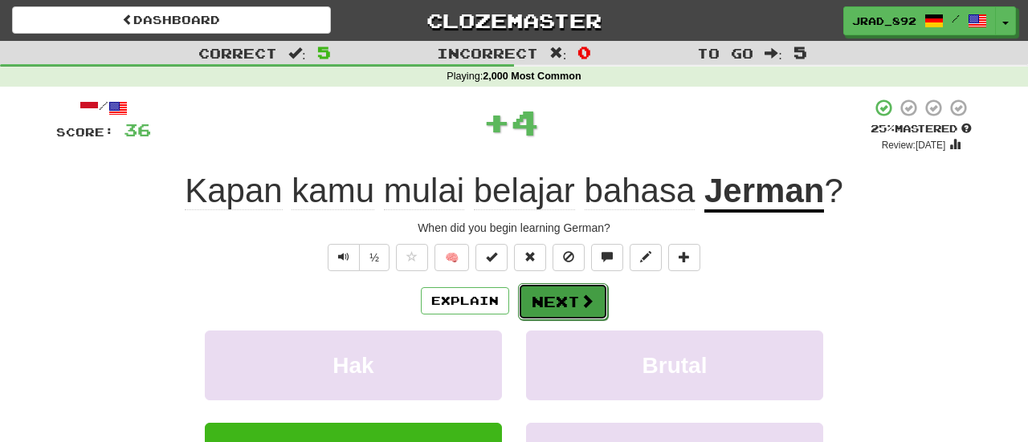
click at [560, 290] on button "Next" at bounding box center [563, 301] width 90 height 37
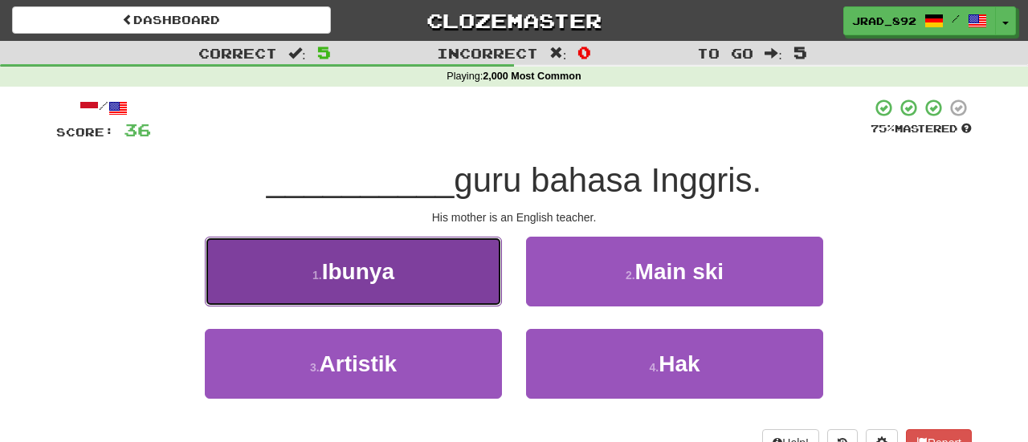
click at [411, 274] on button "1 . Ibunya" at bounding box center [353, 272] width 297 height 70
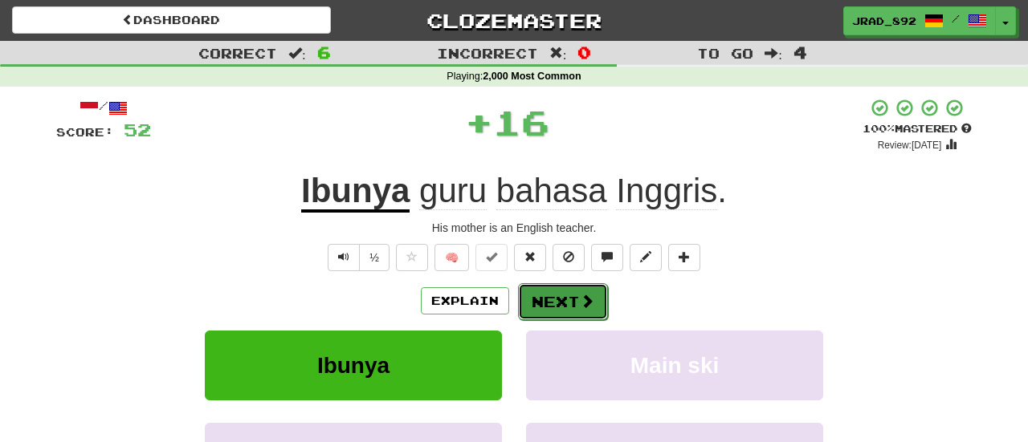
click at [557, 307] on button "Next" at bounding box center [563, 301] width 90 height 37
